Goal: Information Seeking & Learning: Learn about a topic

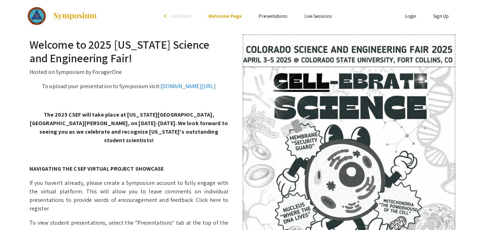
click at [271, 19] on link "Presentations" at bounding box center [273, 16] width 28 height 6
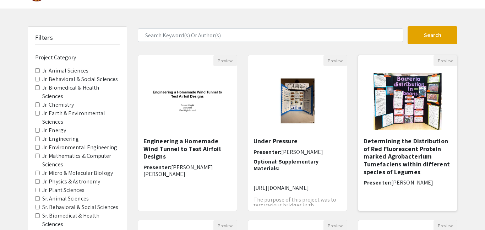
scroll to position [23, 0]
click at [443, 59] on button "Preview" at bounding box center [444, 60] width 23 height 11
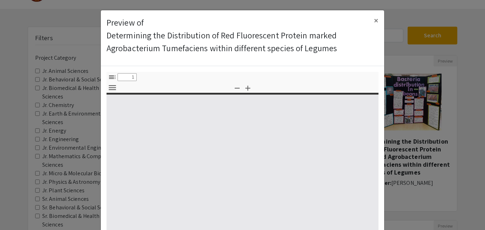
select select "custom"
type input "0"
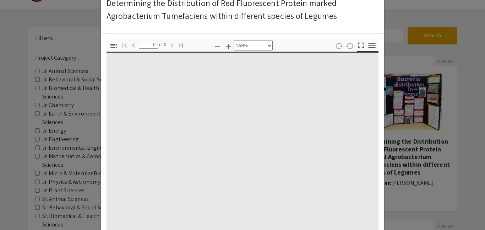
select select "auto"
type input "1"
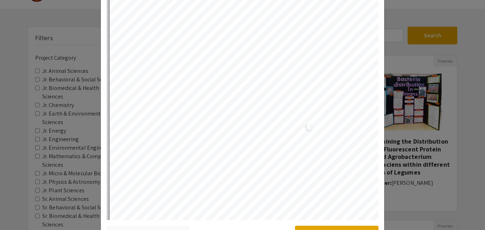
scroll to position [0, 0]
select select "auto"
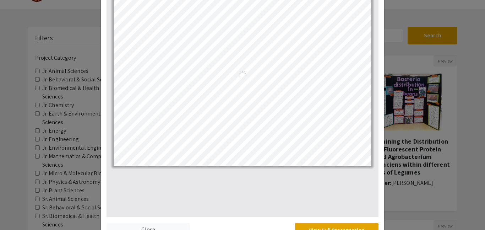
scroll to position [127, 0]
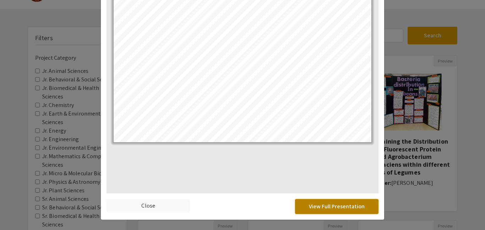
click at [356, 207] on button "View Full Presentation" at bounding box center [336, 206] width 83 height 15
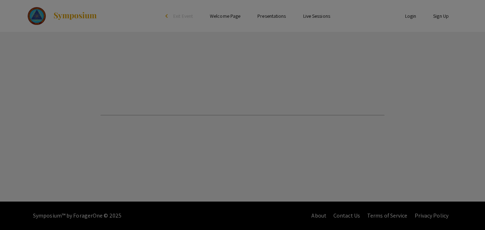
select select "custom"
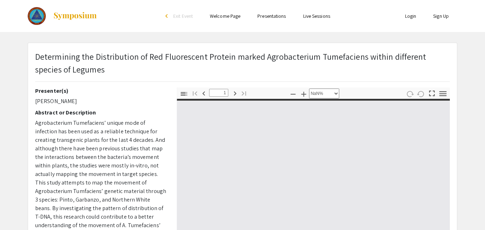
type input "0"
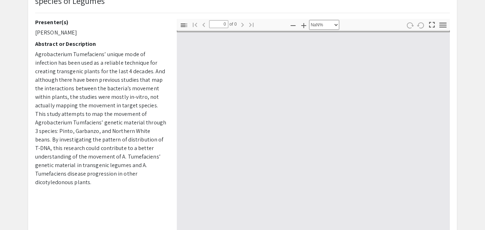
select select "auto"
type input "1"
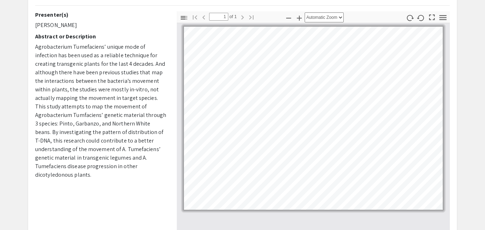
click at [121, 140] on span "Agrobacterium Tumefaciens’ unique mode of infection has been used as a reliable…" at bounding box center [100, 110] width 131 height 135
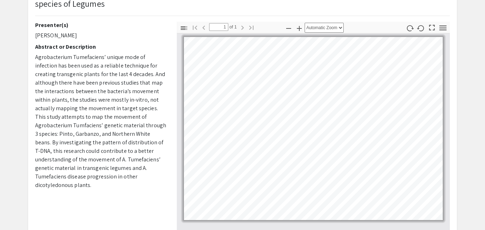
scroll to position [65, 0]
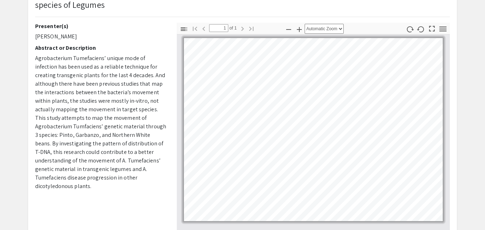
click at [156, 64] on div "Presenter(s) [PERSON_NAME] Abstract or Description Agrobacterium Tumefaciens’ u…" at bounding box center [242, 147] width 425 height 248
click at [299, 30] on icon "button" at bounding box center [299, 29] width 9 height 9
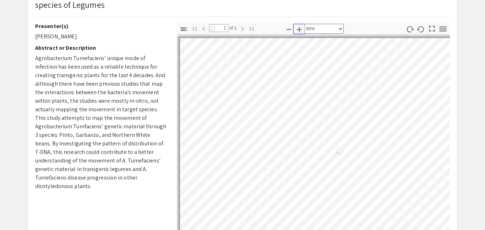
click at [299, 30] on icon "button" at bounding box center [299, 29] width 9 height 9
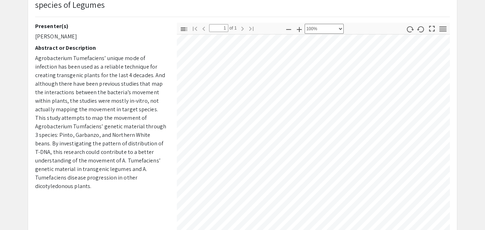
scroll to position [51, 49]
click at [252, 20] on div "Determining the Distribution of Red Fluorescent Protein marked Agrobacterium Tu…" at bounding box center [242, 163] width 429 height 371
click at [252, 20] on div "Determining the Distribution of Red Fluorescent Protein marked Agrobacterium Tu…" at bounding box center [242, 3] width 425 height 37
click at [287, 30] on icon "button" at bounding box center [288, 29] width 9 height 9
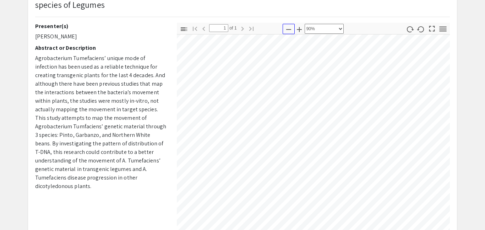
scroll to position [17, 66]
click at [287, 30] on icon "button" at bounding box center [288, 29] width 9 height 9
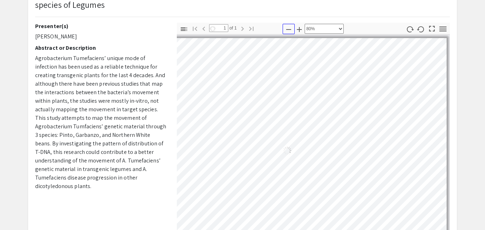
click at [287, 30] on icon "button" at bounding box center [288, 29] width 9 height 9
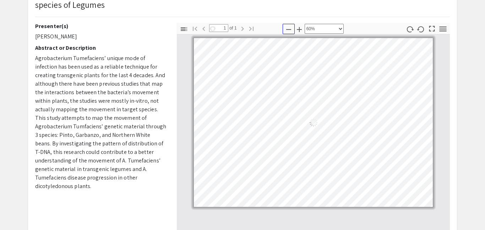
scroll to position [0, 0]
click at [287, 30] on icon "button" at bounding box center [288, 29] width 9 height 9
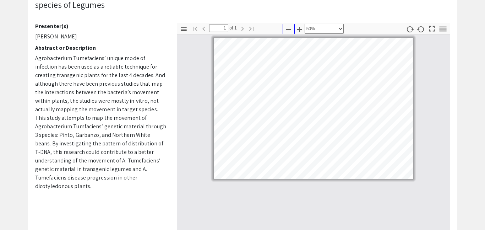
click at [287, 30] on icon "button" at bounding box center [288, 29] width 9 height 9
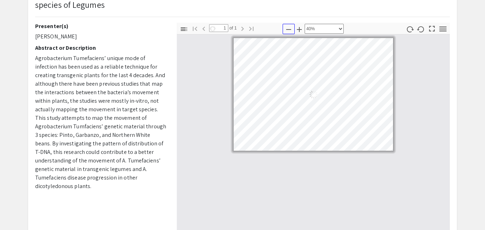
click at [287, 30] on icon "button" at bounding box center [288, 29] width 9 height 9
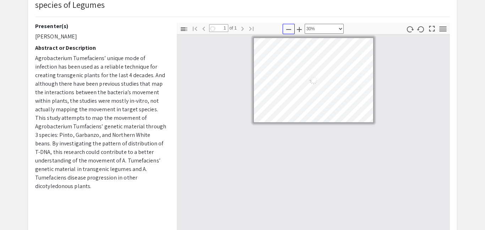
click at [287, 30] on icon "button" at bounding box center [288, 29] width 9 height 9
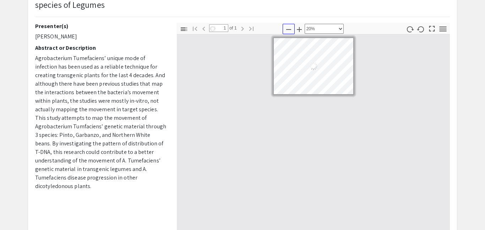
click at [287, 30] on icon "button" at bounding box center [288, 29] width 9 height 9
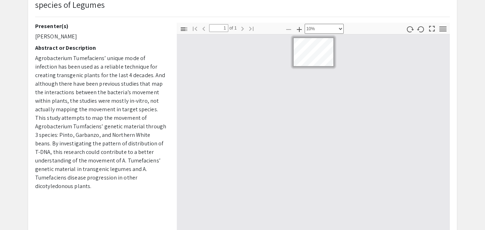
click at [294, 74] on div at bounding box center [313, 152] width 273 height 237
drag, startPoint x: 312, startPoint y: 69, endPoint x: 324, endPoint y: 114, distance: 46.2
click at [324, 114] on div at bounding box center [313, 152] width 273 height 237
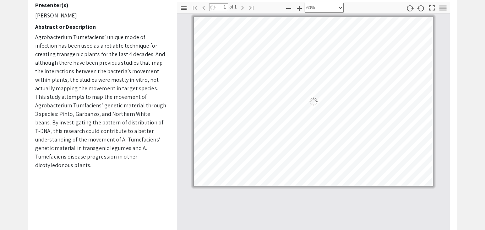
scroll to position [61, 0]
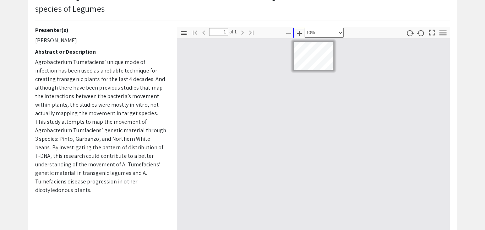
click at [303, 33] on icon "button" at bounding box center [299, 33] width 9 height 9
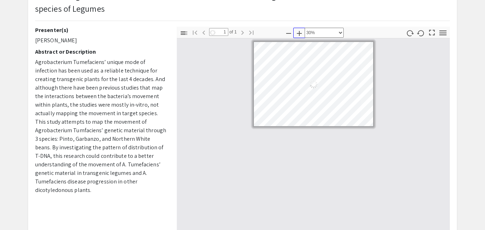
click at [303, 33] on icon "button" at bounding box center [299, 33] width 9 height 9
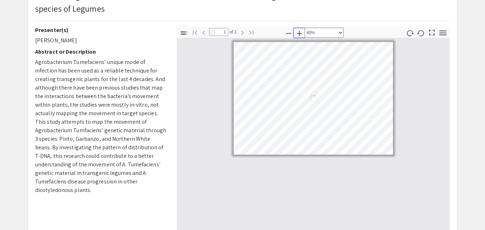
click at [303, 33] on icon "button" at bounding box center [299, 33] width 9 height 9
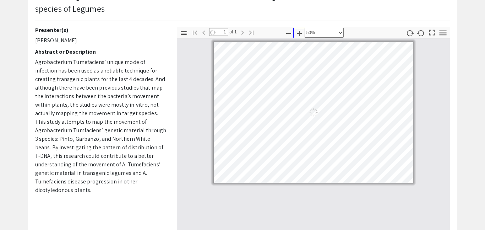
click at [303, 33] on icon "button" at bounding box center [299, 33] width 9 height 9
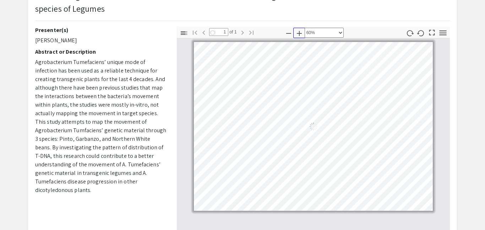
click at [303, 33] on icon "button" at bounding box center [299, 33] width 9 height 9
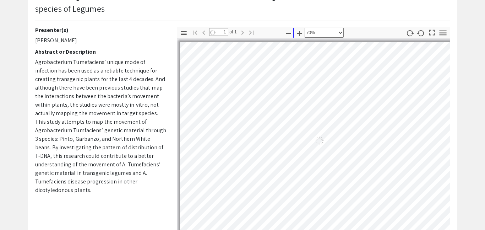
click at [303, 33] on icon "button" at bounding box center [299, 33] width 9 height 9
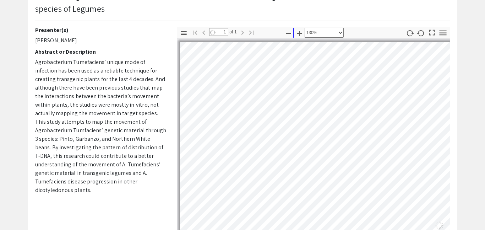
click at [303, 33] on icon "button" at bounding box center [299, 33] width 9 height 9
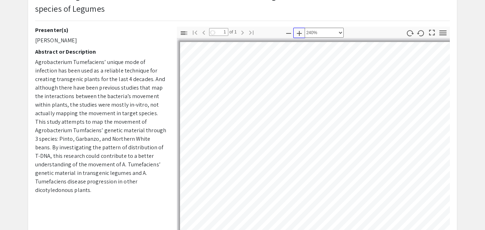
click at [303, 33] on icon "button" at bounding box center [299, 33] width 9 height 9
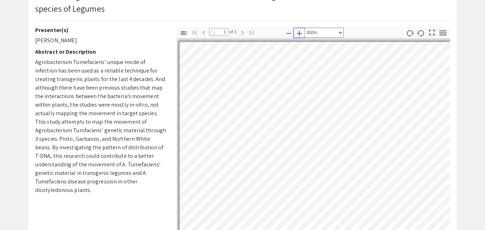
click at [303, 33] on icon "button" at bounding box center [299, 33] width 9 height 9
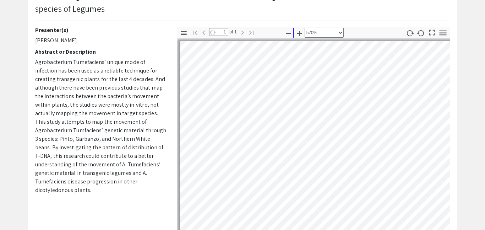
click at [303, 33] on icon "button" at bounding box center [299, 33] width 9 height 9
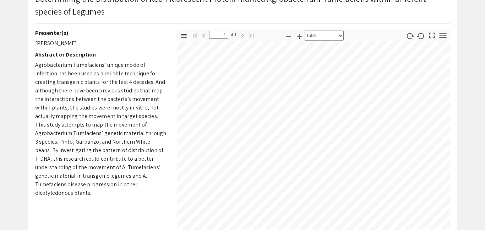
scroll to position [62, 33]
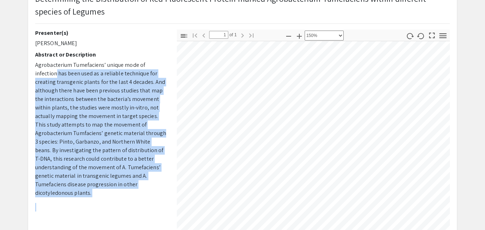
drag, startPoint x: 164, startPoint y: 64, endPoint x: 24, endPoint y: 195, distance: 191.0
click at [24, 195] on div "Determining the Distribution of Red Fluorescent Protein marked Agrobacterium Tu…" at bounding box center [242, 171] width 440 height 372
drag, startPoint x: 67, startPoint y: 150, endPoint x: 0, endPoint y: 64, distance: 108.5
click at [0, 64] on app-presentation "Determining the Distribution of Red Fluorescent Protein marked Agrobacterium Tu…" at bounding box center [242, 171] width 485 height 372
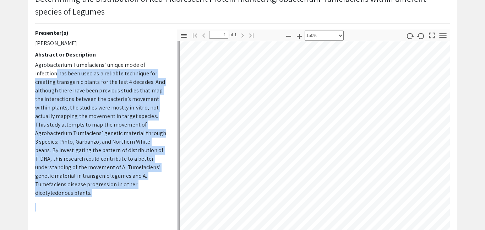
scroll to position [124, 0]
drag, startPoint x: 68, startPoint y: 109, endPoint x: 484, endPoint y: 70, distance: 417.7
click at [484, 70] on html "Skip navigation arrow_back_ios Exit Event Welcome Page Presentations Live Sessi…" at bounding box center [242, 57] width 485 height 230
click at [418, 36] on icon "button" at bounding box center [420, 36] width 7 height 6
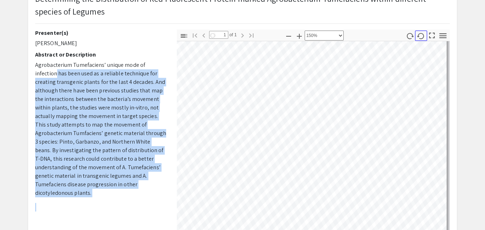
scroll to position [4, 3]
click at [420, 36] on icon "button" at bounding box center [421, 36] width 8 height 8
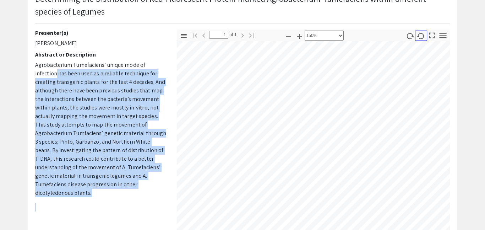
click at [420, 36] on icon "button" at bounding box center [421, 36] width 8 height 8
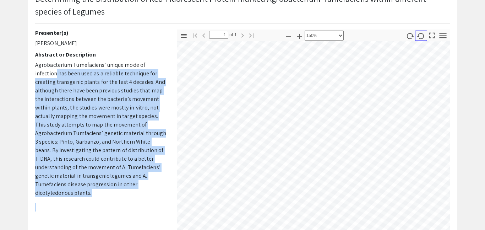
click at [420, 36] on icon "button" at bounding box center [421, 36] width 8 height 8
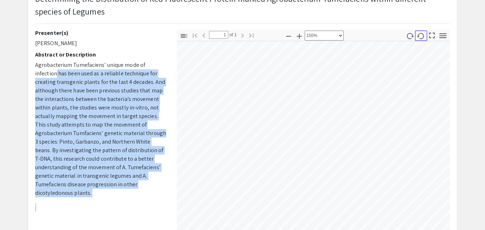
click at [420, 36] on icon "button" at bounding box center [421, 36] width 8 height 8
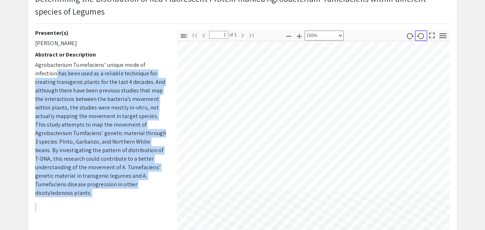
click at [420, 36] on icon "button" at bounding box center [421, 36] width 8 height 8
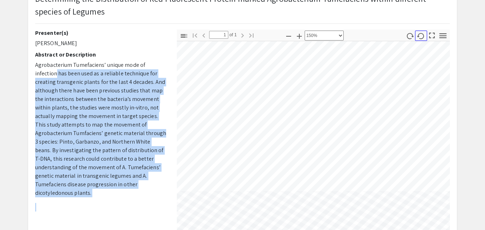
click at [420, 36] on icon "button" at bounding box center [421, 36] width 8 height 8
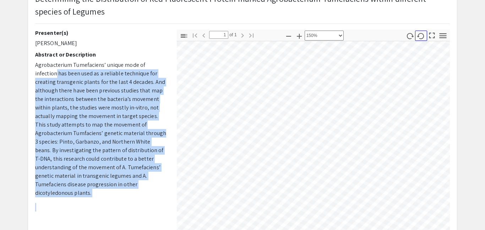
click at [420, 36] on icon "button" at bounding box center [421, 36] width 8 height 8
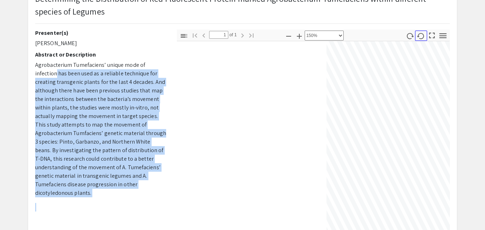
click at [420, 36] on icon "button" at bounding box center [421, 36] width 8 height 8
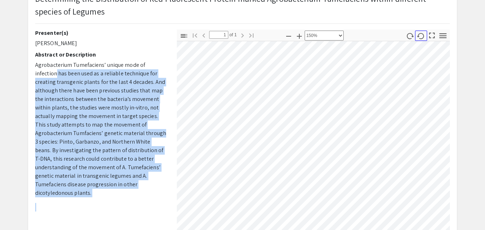
click at [420, 36] on icon "button" at bounding box center [421, 36] width 8 height 8
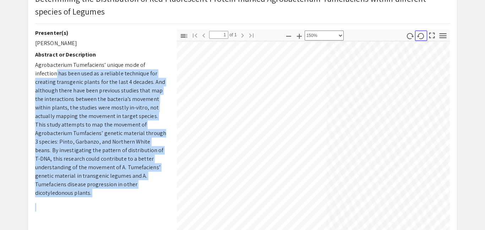
click at [420, 36] on icon "button" at bounding box center [421, 36] width 8 height 8
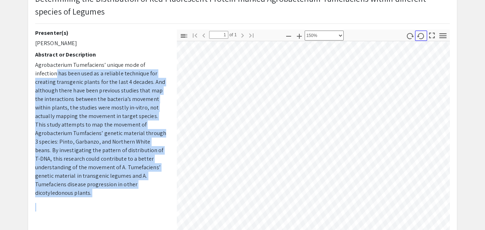
click at [420, 36] on icon "button" at bounding box center [421, 36] width 8 height 8
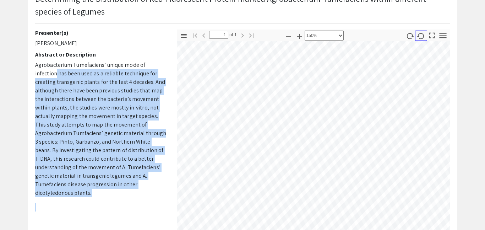
click at [420, 36] on icon "button" at bounding box center [421, 36] width 8 height 8
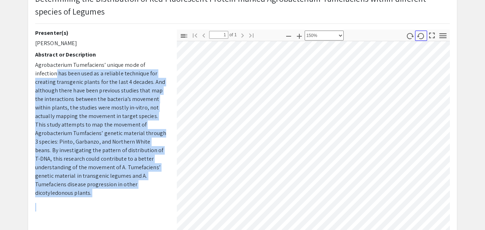
click at [420, 36] on icon "button" at bounding box center [421, 36] width 8 height 8
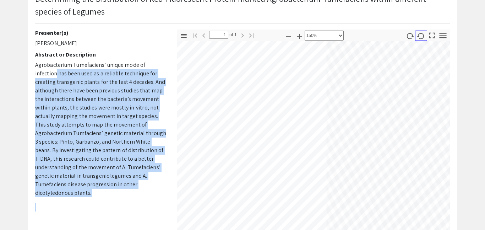
click at [420, 36] on icon "button" at bounding box center [421, 36] width 8 height 8
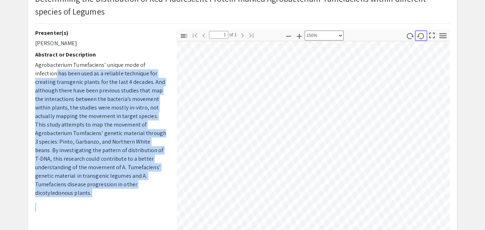
click at [420, 36] on icon "button" at bounding box center [421, 36] width 8 height 8
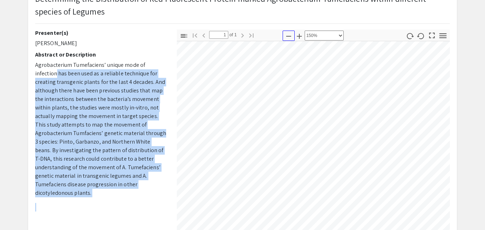
click at [290, 38] on icon "button" at bounding box center [288, 36] width 9 height 9
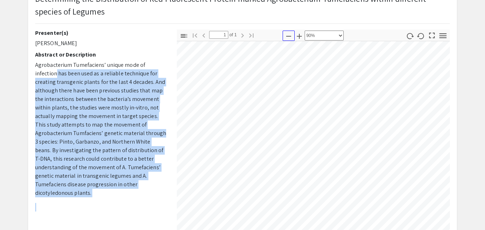
click at [288, 38] on icon "button" at bounding box center [288, 36] width 9 height 9
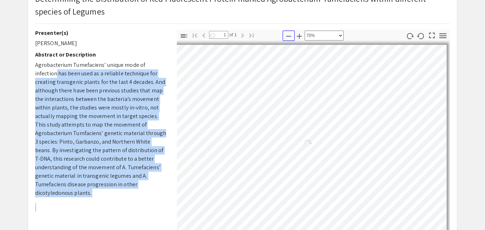
scroll to position [0, 12]
click at [288, 38] on icon "button" at bounding box center [288, 36] width 9 height 9
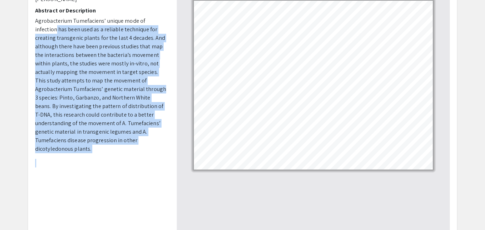
scroll to position [83, 0]
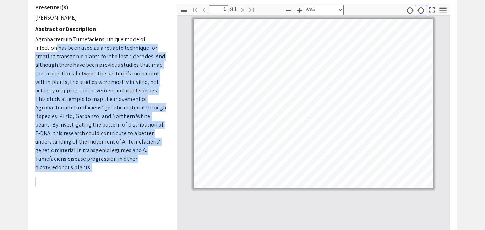
click at [422, 12] on icon "button" at bounding box center [421, 10] width 8 height 8
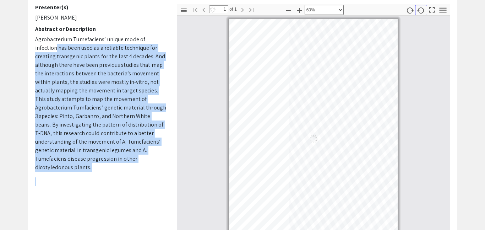
click at [422, 12] on icon "button" at bounding box center [421, 10] width 8 height 8
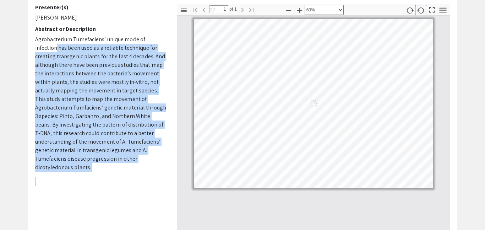
click at [422, 12] on icon "button" at bounding box center [421, 10] width 8 height 8
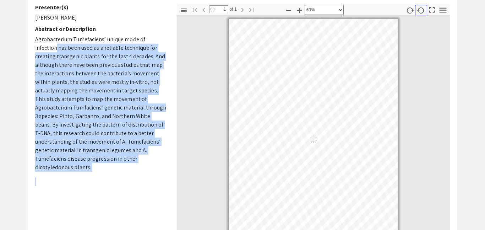
scroll to position [4, 0]
click at [422, 12] on icon "button" at bounding box center [421, 10] width 8 height 8
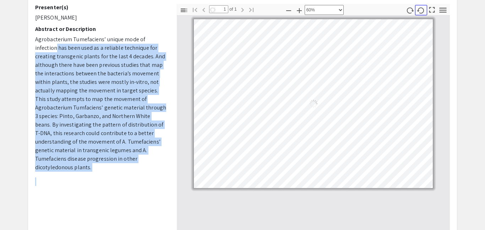
scroll to position [0, 0]
click at [422, 12] on icon "button" at bounding box center [421, 10] width 8 height 8
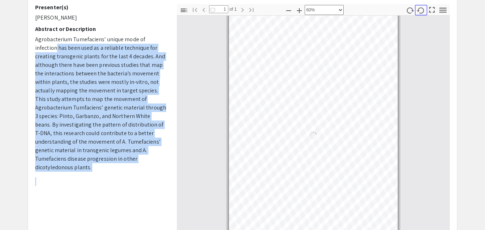
click at [422, 12] on icon "button" at bounding box center [421, 10] width 8 height 8
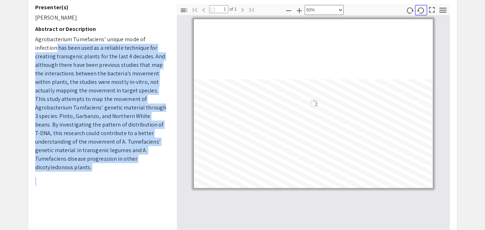
click at [422, 12] on icon "button" at bounding box center [421, 10] width 8 height 8
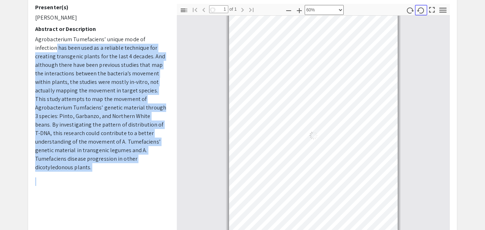
click at [422, 12] on icon "button" at bounding box center [421, 10] width 8 height 8
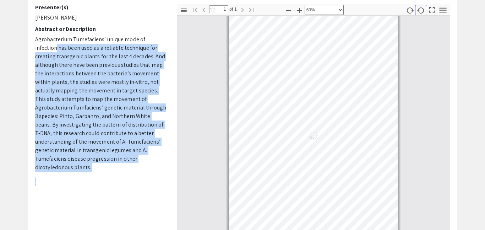
click at [422, 12] on icon "button" at bounding box center [421, 10] width 8 height 8
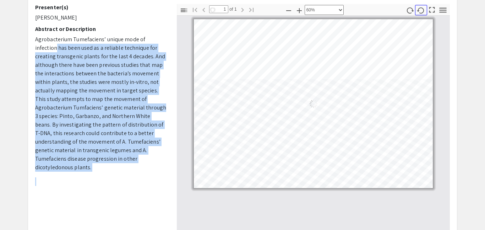
scroll to position [0, 0]
click at [422, 12] on icon "button" at bounding box center [421, 10] width 8 height 8
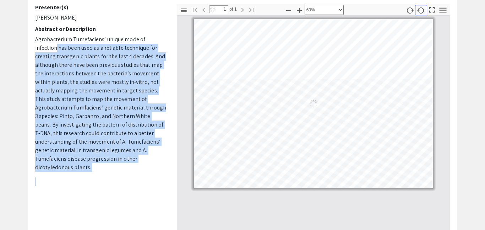
click at [422, 12] on icon "button" at bounding box center [421, 10] width 8 height 8
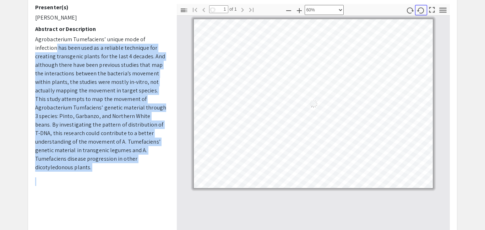
scroll to position [0, 0]
click at [422, 12] on icon "button" at bounding box center [421, 10] width 8 height 8
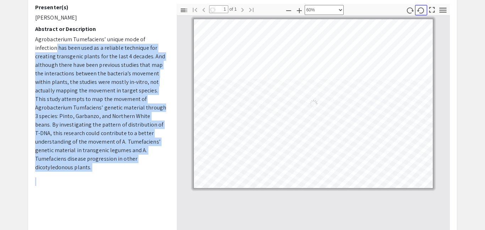
click at [422, 12] on icon "button" at bounding box center [421, 10] width 8 height 8
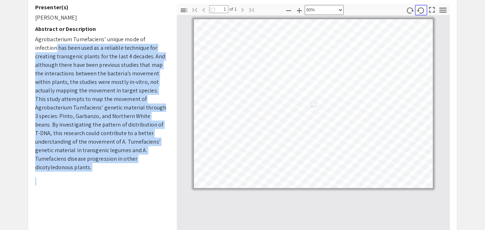
click at [422, 12] on icon "button" at bounding box center [421, 10] width 8 height 8
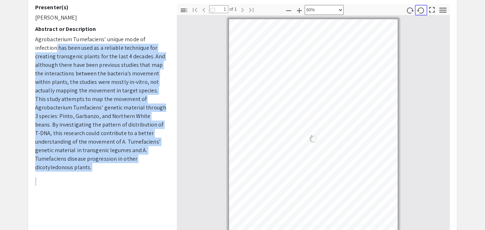
scroll to position [4, 0]
click at [422, 12] on icon "button" at bounding box center [421, 10] width 8 height 8
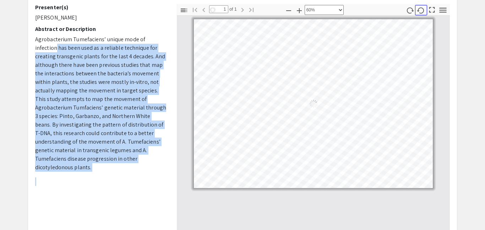
click at [422, 12] on icon "button" at bounding box center [421, 10] width 8 height 8
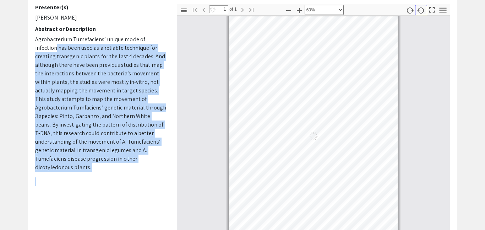
click at [422, 12] on icon "button" at bounding box center [421, 10] width 8 height 8
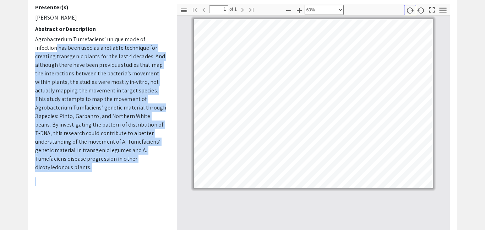
click at [406, 9] on icon "button" at bounding box center [410, 10] width 8 height 8
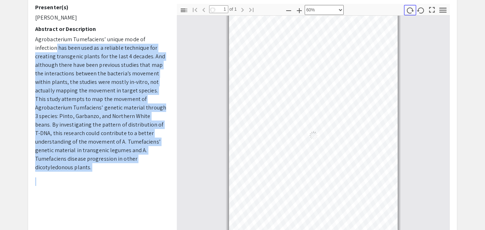
click at [406, 9] on icon "button" at bounding box center [410, 10] width 8 height 8
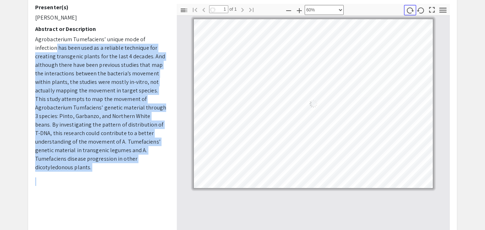
click at [406, 9] on icon "button" at bounding box center [410, 10] width 8 height 8
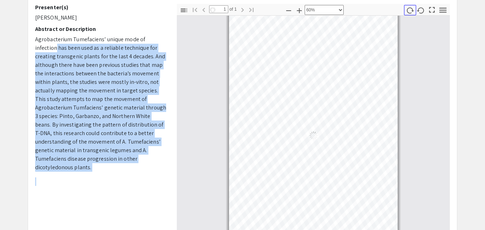
click at [406, 9] on icon "button" at bounding box center [410, 10] width 8 height 8
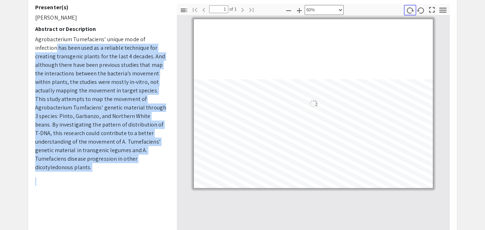
click at [406, 9] on icon "button" at bounding box center [410, 10] width 8 height 8
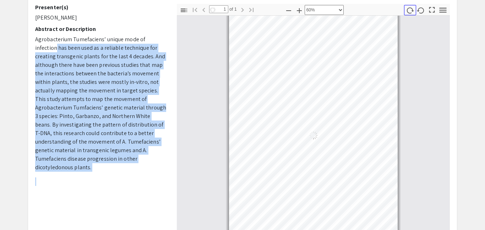
click at [406, 9] on icon "button" at bounding box center [410, 10] width 8 height 8
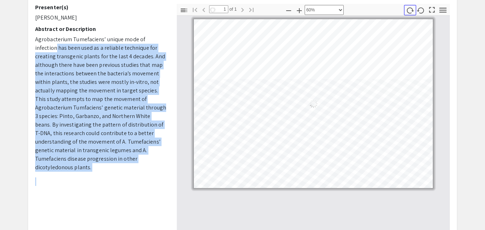
click at [406, 9] on icon "button" at bounding box center [410, 10] width 8 height 8
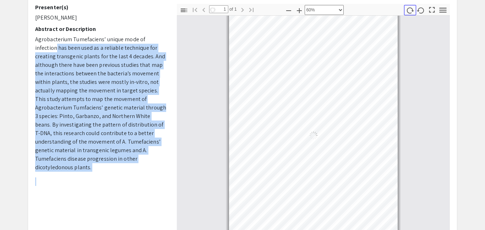
click at [406, 9] on icon "button" at bounding box center [410, 10] width 8 height 8
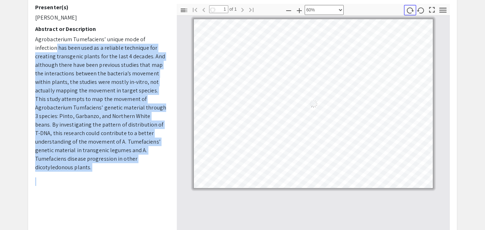
click at [406, 9] on icon "button" at bounding box center [410, 10] width 8 height 8
click at [412, 8] on icon "button" at bounding box center [410, 10] width 8 height 8
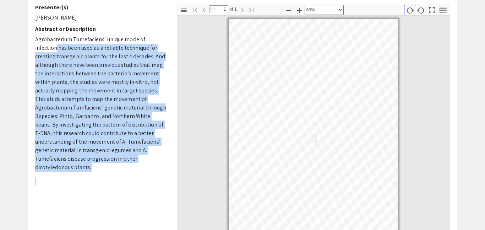
scroll to position [4, 0]
click at [412, 8] on icon "button" at bounding box center [410, 10] width 8 height 8
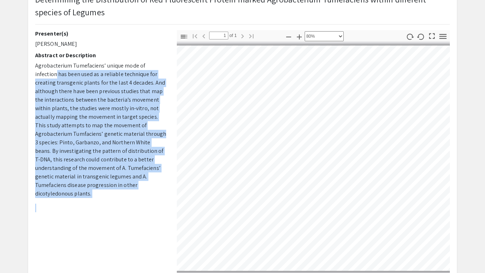
scroll to position [56, 0]
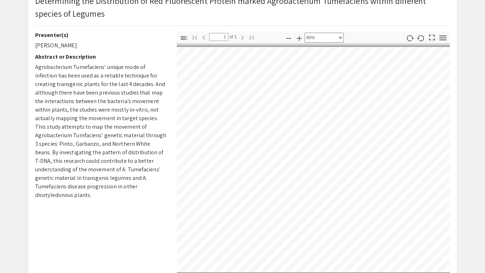
click at [111, 57] on h2 "Abstract or Description" at bounding box center [100, 56] width 131 height 7
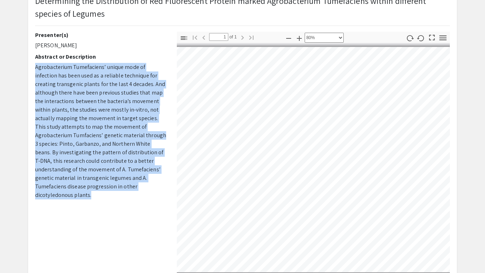
drag, startPoint x: 35, startPoint y: 66, endPoint x: 124, endPoint y: 186, distance: 149.0
click at [124, 186] on p "Agrobacterium Tumefaciens’ unique mode of infection has been used as a reliable…" at bounding box center [100, 131] width 131 height 136
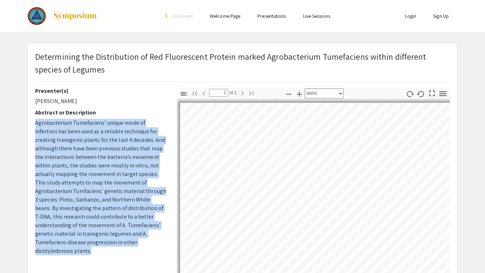
scroll to position [1065, 1566]
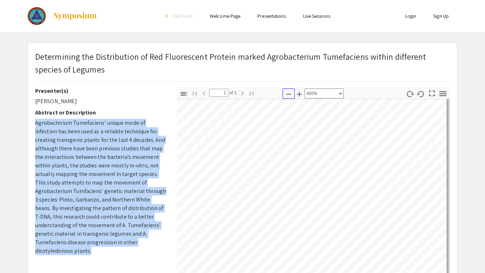
click at [287, 92] on icon "button" at bounding box center [288, 94] width 9 height 9
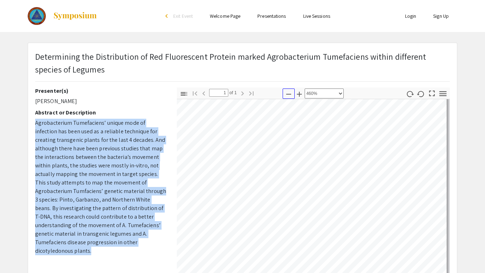
click at [287, 92] on icon "button" at bounding box center [288, 94] width 9 height 9
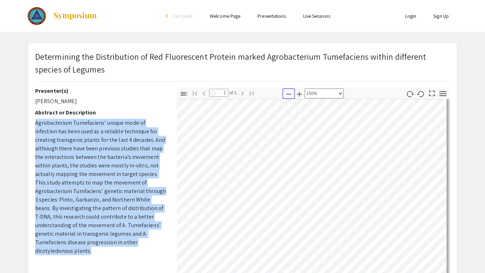
click at [287, 92] on icon "button" at bounding box center [288, 94] width 9 height 9
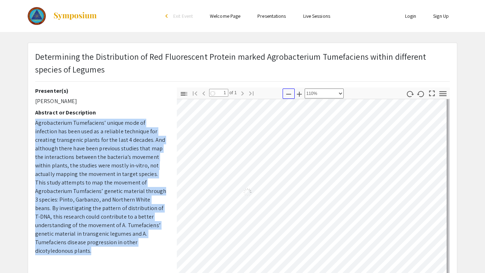
click at [287, 92] on icon "button" at bounding box center [288, 94] width 9 height 9
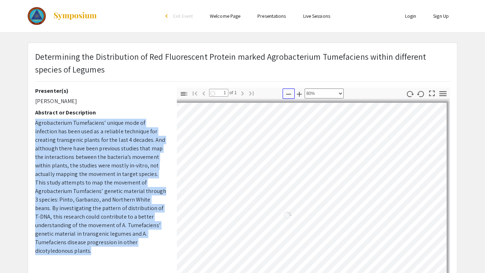
click at [287, 92] on icon "button" at bounding box center [288, 94] width 9 height 9
select select "custom"
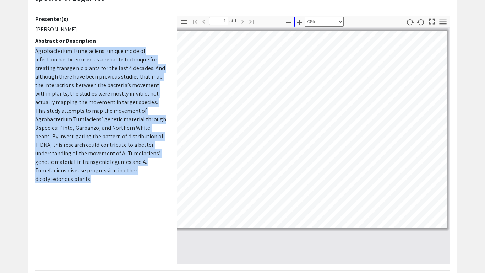
scroll to position [71, 0]
click at [479, 227] on app-presentation "Determining the Distribution of Red Fluorescent Protein marked Agrobacterium Tu…" at bounding box center [242, 158] width 485 height 372
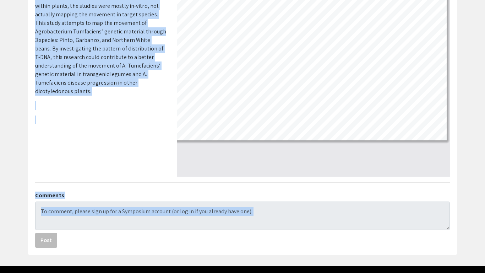
scroll to position [181, 0]
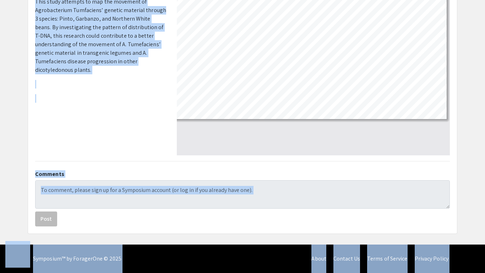
drag, startPoint x: 37, startPoint y: 10, endPoint x: 22, endPoint y: 267, distance: 256.9
click at [10, 22] on app-presentation "Determining the Distribution of Red Fluorescent Protein marked Agrobacterium Tu…" at bounding box center [242, 48] width 485 height 372
click at [110, 128] on div "Presenter(s) [PERSON_NAME] Abstract or Description Agrobacterium Tumefaciens’ u…" at bounding box center [101, 31] width 142 height 248
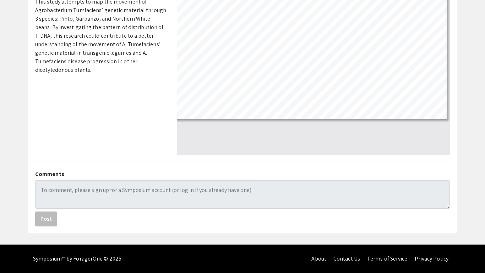
scroll to position [0, 0]
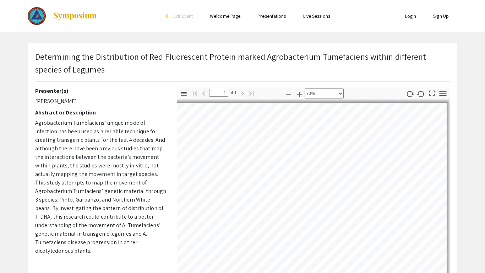
click at [478, 229] on app-presentation "Determining the Distribution of Red Fluorescent Protein marked Agrobacterium Tu…" at bounding box center [242, 229] width 485 height 372
